Goal: Task Accomplishment & Management: Manage account settings

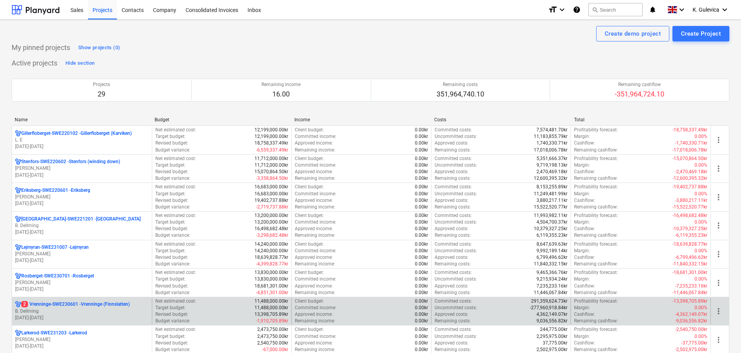
click at [67, 313] on p "B. Dellming" at bounding box center [82, 311] width 134 height 7
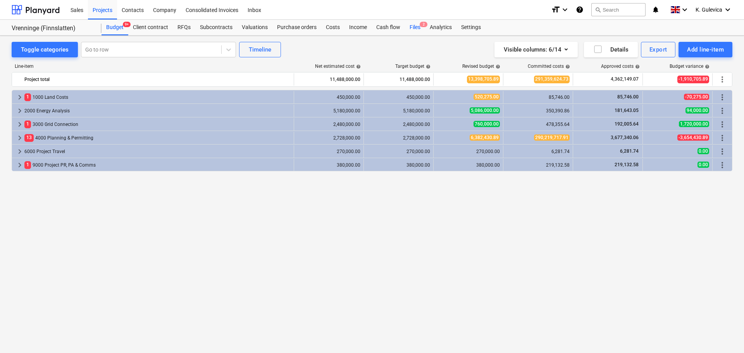
click at [414, 29] on div "Files 2" at bounding box center [415, 27] width 20 height 15
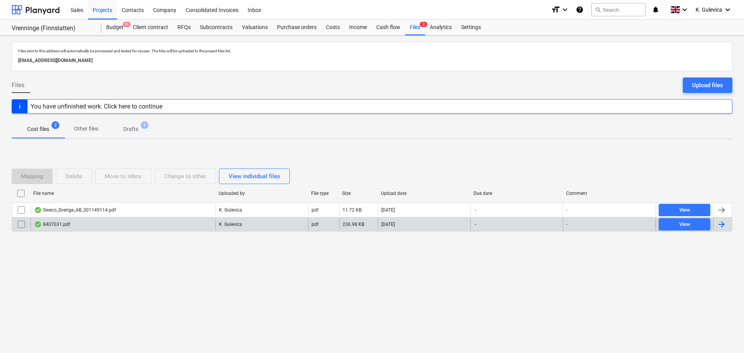
click at [120, 226] on div "8407031.pdf" at bounding box center [123, 224] width 185 height 12
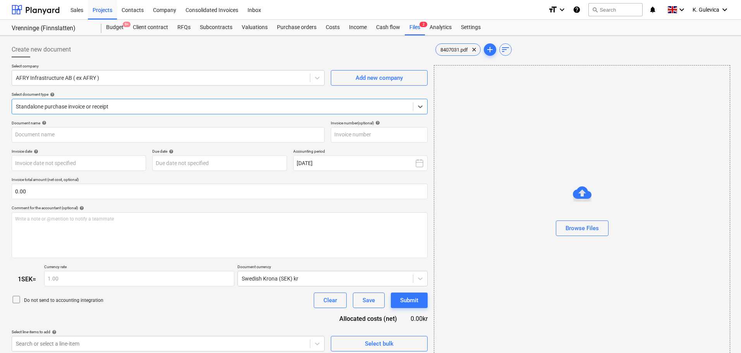
type input "8407031"
type input "[DATE]"
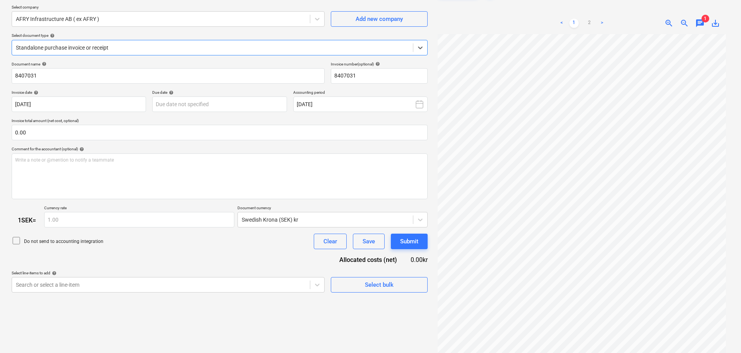
scroll to position [77, 0]
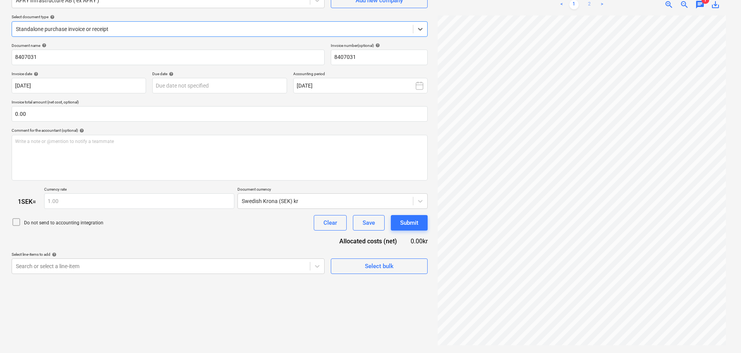
click at [590, 4] on link "2" at bounding box center [589, 4] width 9 height 9
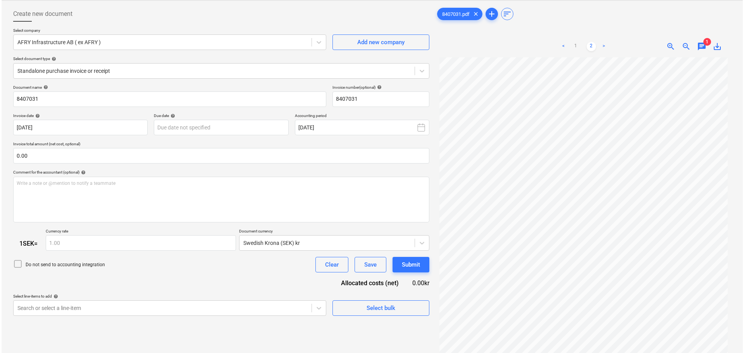
scroll to position [0, 0]
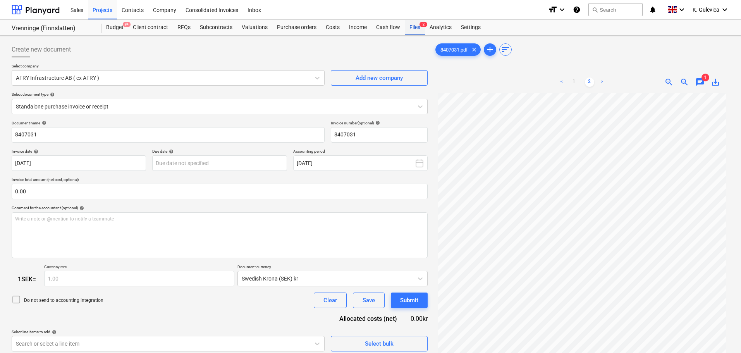
click at [413, 27] on div "Files 2" at bounding box center [415, 27] width 20 height 15
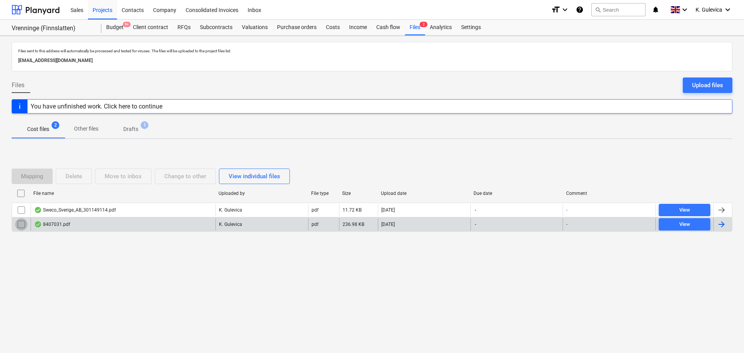
click at [20, 225] on input "checkbox" at bounding box center [21, 224] width 12 height 12
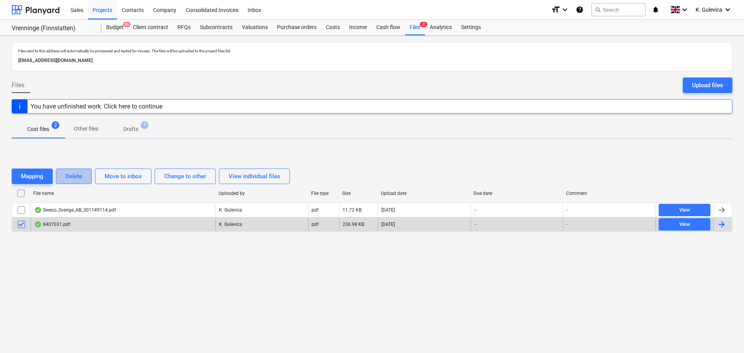
click at [73, 178] on div "Delete" at bounding box center [73, 176] width 17 height 10
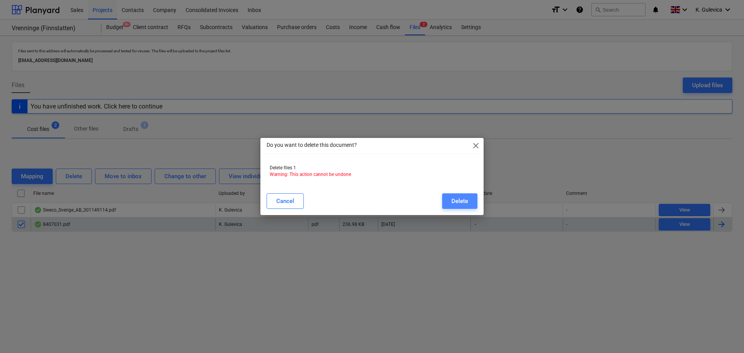
click at [451, 199] on div "Delete" at bounding box center [459, 201] width 17 height 10
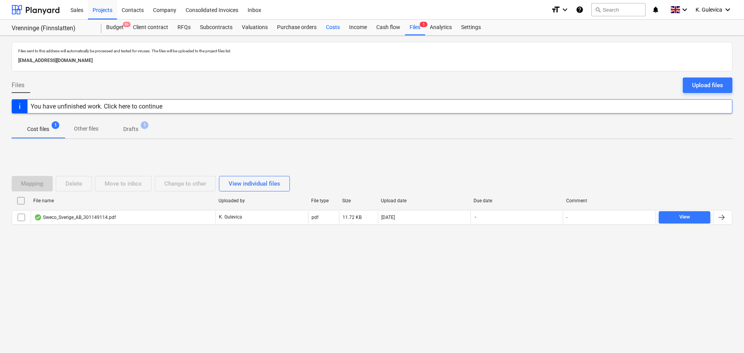
click at [337, 26] on div "Costs" at bounding box center [332, 27] width 23 height 15
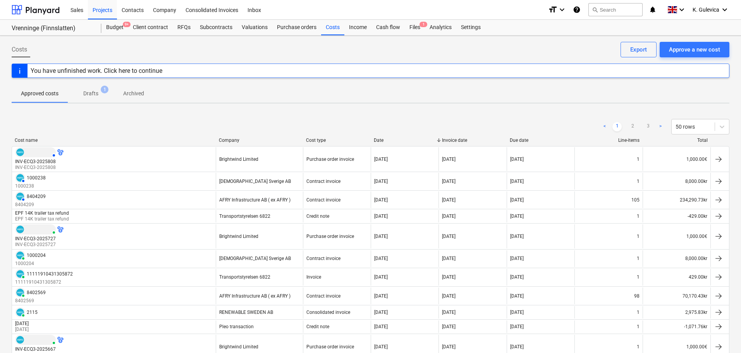
click at [94, 93] on p "Drafts" at bounding box center [90, 93] width 15 height 8
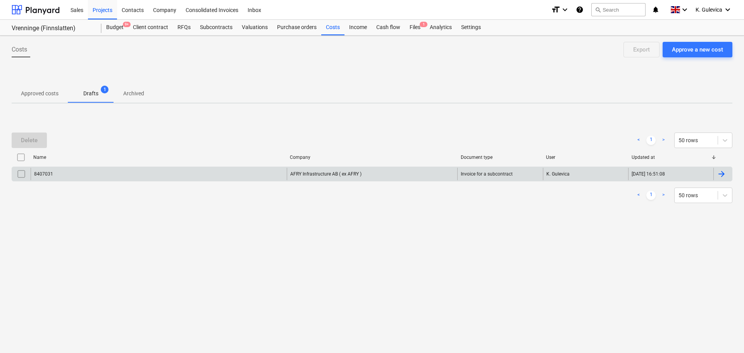
click at [21, 173] on input "checkbox" at bounding box center [21, 174] width 12 height 12
click at [26, 144] on div "Delete" at bounding box center [29, 140] width 17 height 10
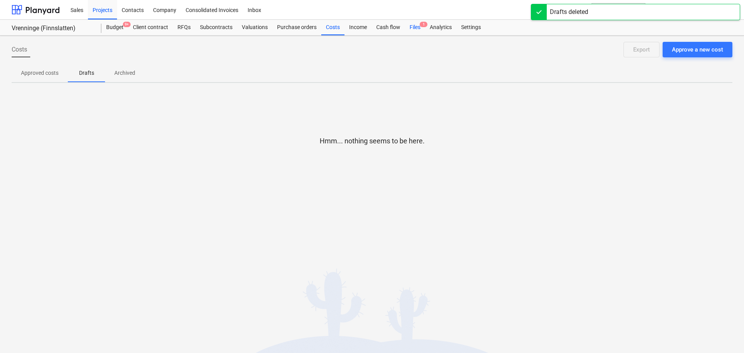
click at [412, 28] on div "Files 1" at bounding box center [415, 27] width 20 height 15
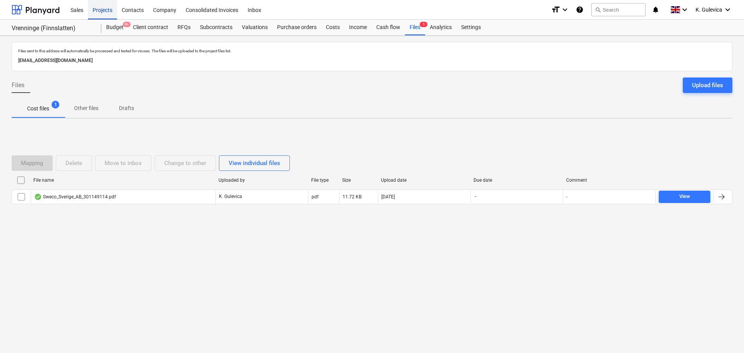
click at [108, 10] on div "Projects" at bounding box center [102, 10] width 29 height 20
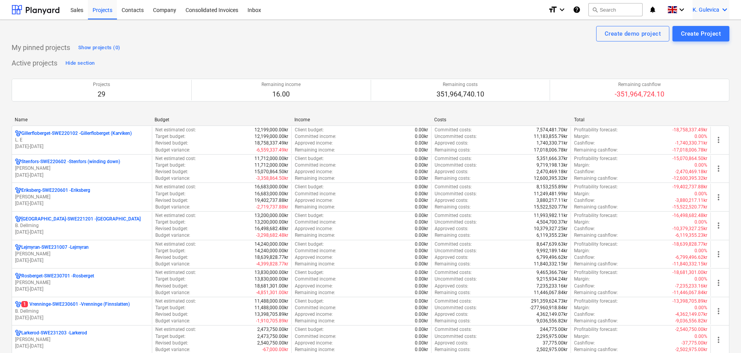
click at [708, 7] on span "K. Gulevica" at bounding box center [706, 10] width 27 height 6
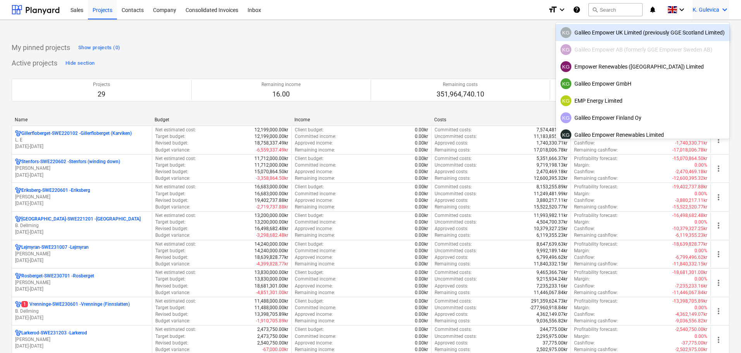
click at [626, 33] on div "KG Galileo Empower UK Limited (previously GGE Scotland Limited)" at bounding box center [642, 32] width 164 height 11
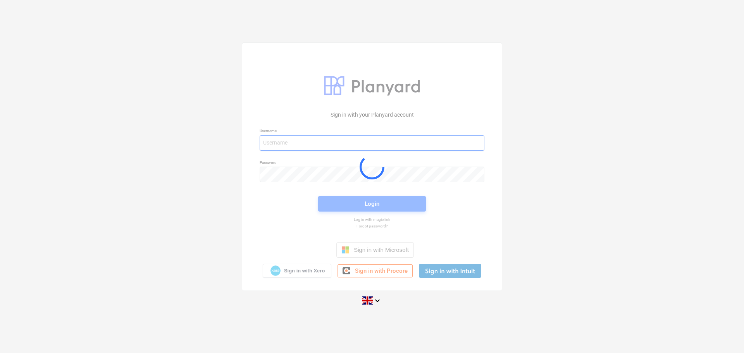
type input "[EMAIL_ADDRESS][DOMAIN_NAME]"
